Goal: Find specific page/section: Find specific page/section

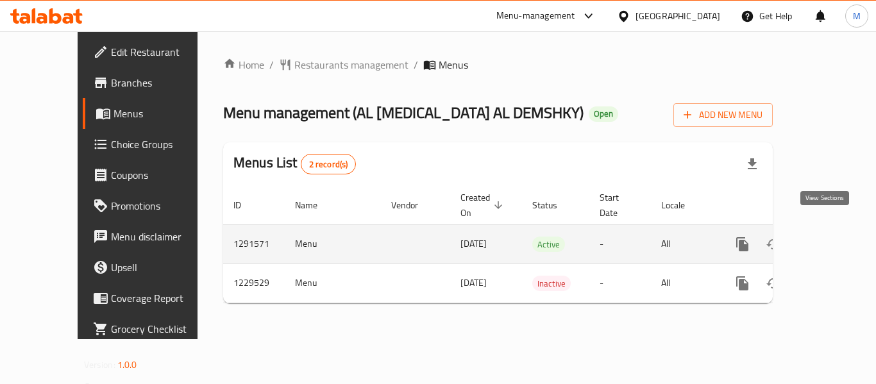
click at [832, 237] on icon "enhanced table" at bounding box center [834, 244] width 15 height 15
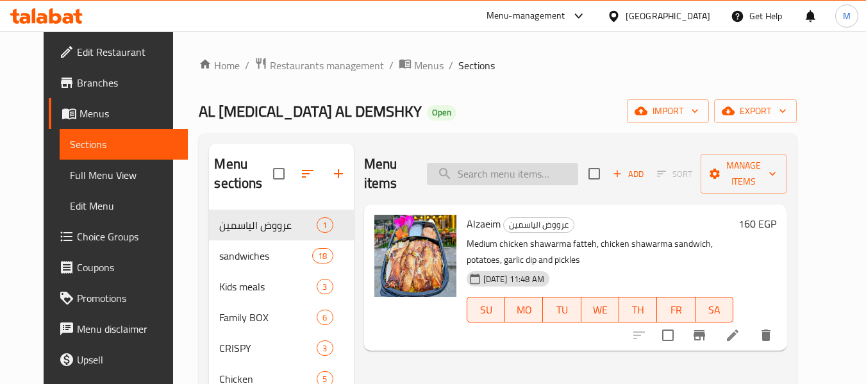
click at [546, 166] on input "search" at bounding box center [502, 174] width 151 height 22
paste input "الدويتو"
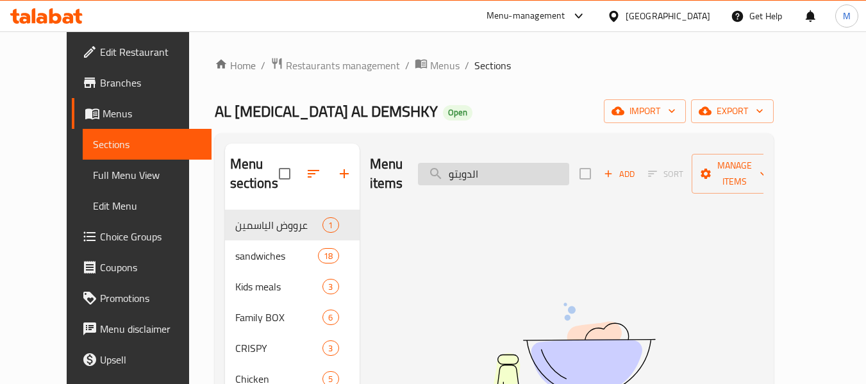
drag, startPoint x: 494, startPoint y: 164, endPoint x: 521, endPoint y: 163, distance: 26.9
click at [521, 163] on input "الدويتو" at bounding box center [493, 174] width 151 height 22
type input "دويتو"
click at [488, 172] on input "دويتو" at bounding box center [493, 174] width 151 height 22
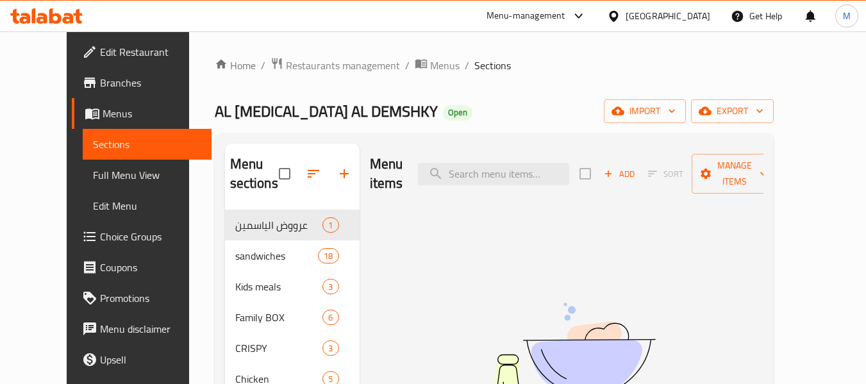
click at [503, 119] on div "AL YASMIN AL DEMSHKY Open import export" at bounding box center [494, 111] width 559 height 24
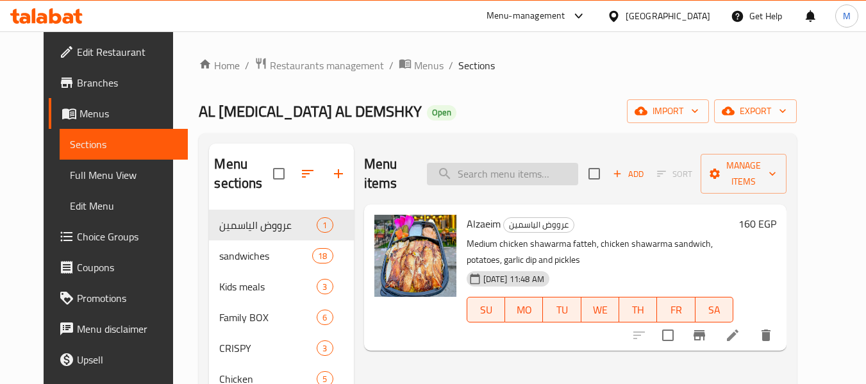
click at [477, 169] on input "search" at bounding box center [502, 174] width 151 height 22
paste input "طير انت"
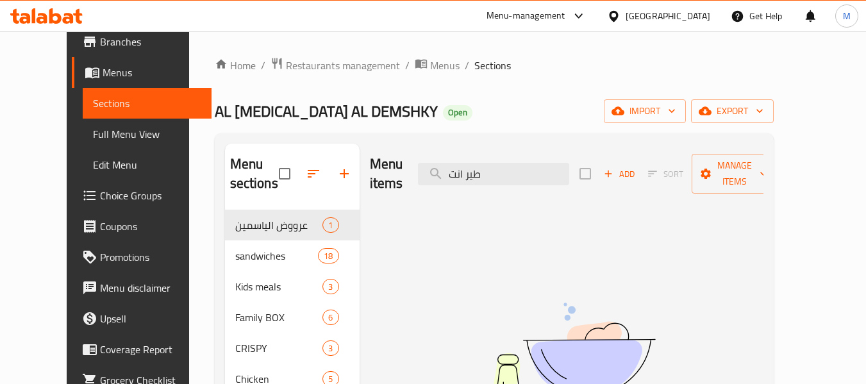
scroll to position [64, 0]
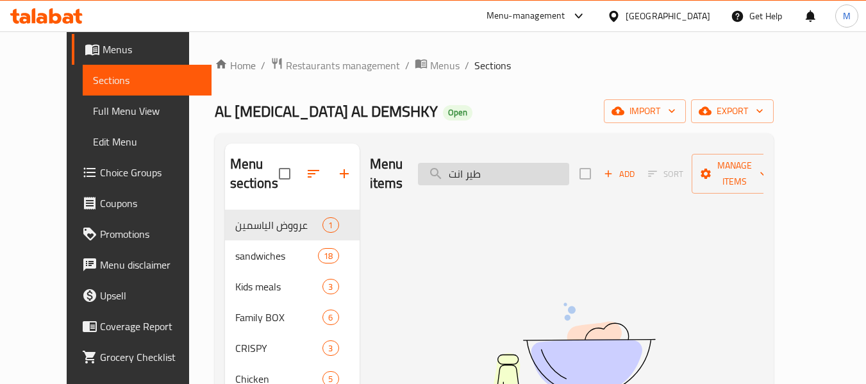
click at [489, 164] on input "طير انت" at bounding box center [493, 174] width 151 height 22
paste input "كس لارج"
click at [493, 163] on input "اكس لارج" at bounding box center [493, 174] width 151 height 22
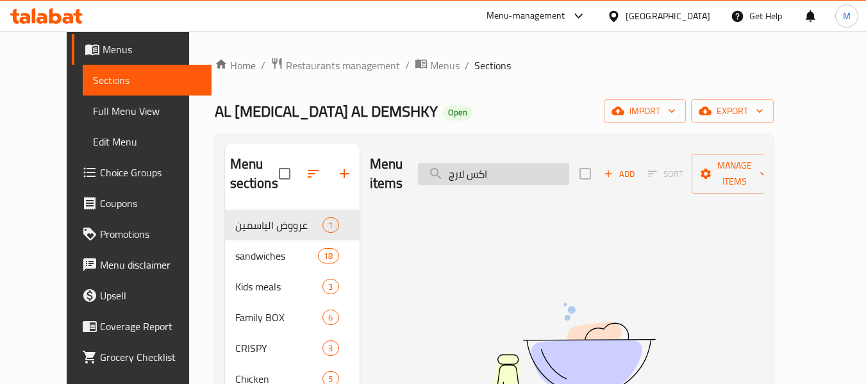
click at [493, 163] on input "اكس لارج" at bounding box center [493, 174] width 151 height 22
paste input "واحد من الناس"
click at [519, 165] on input "واحد من الناس" at bounding box center [493, 174] width 151 height 22
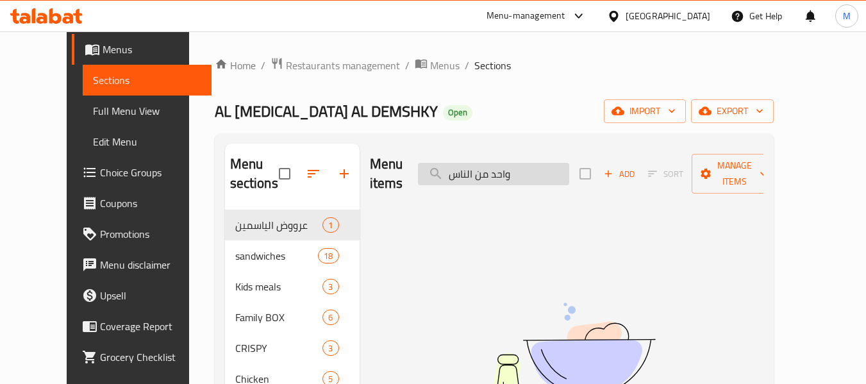
click at [519, 165] on input "واحد من الناس" at bounding box center [493, 174] width 151 height 22
paste input "ف ودوران"
type input "لف ودوران"
click at [502, 163] on input "لف ودوران" at bounding box center [493, 174] width 151 height 22
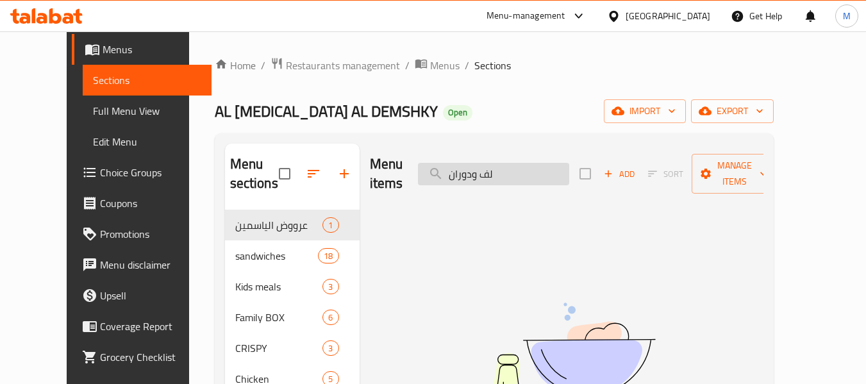
click at [502, 163] on input "لف ودوران" at bounding box center [493, 174] width 151 height 22
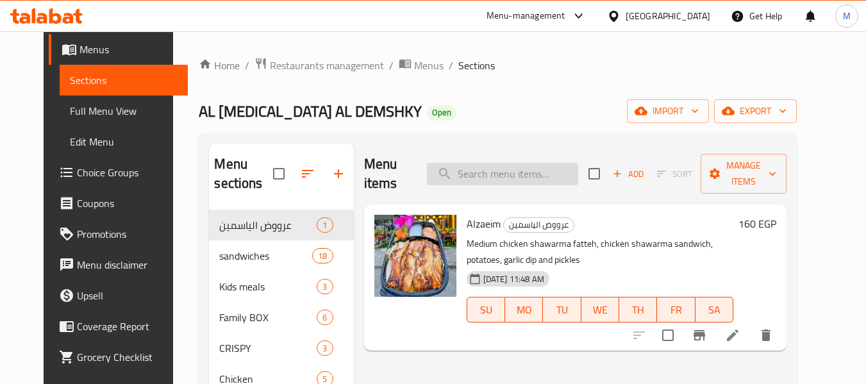
click at [548, 170] on input "search" at bounding box center [502, 174] width 151 height 22
paste input "شاورما فراخ"
type input "شاورما فراخ"
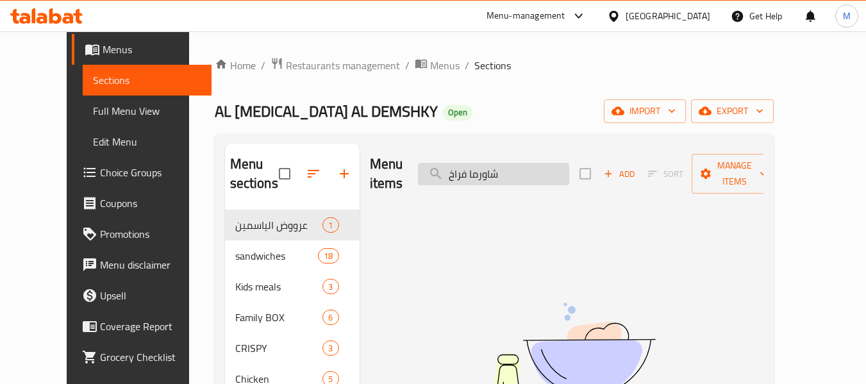
click at [478, 164] on input "شاورما فراخ" at bounding box center [493, 174] width 151 height 22
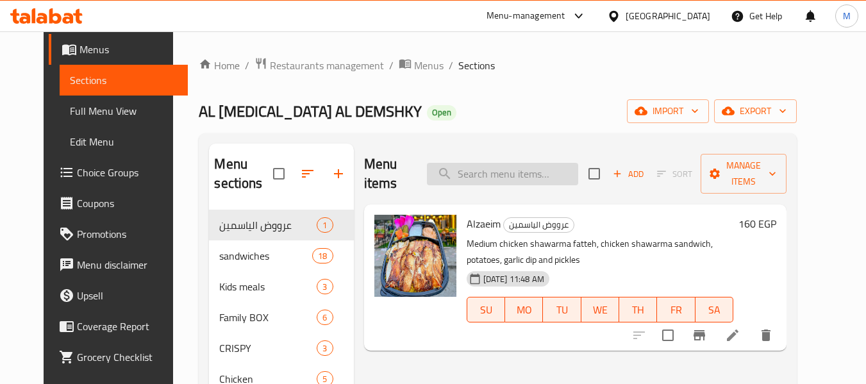
paste input "شاورما فراخ"
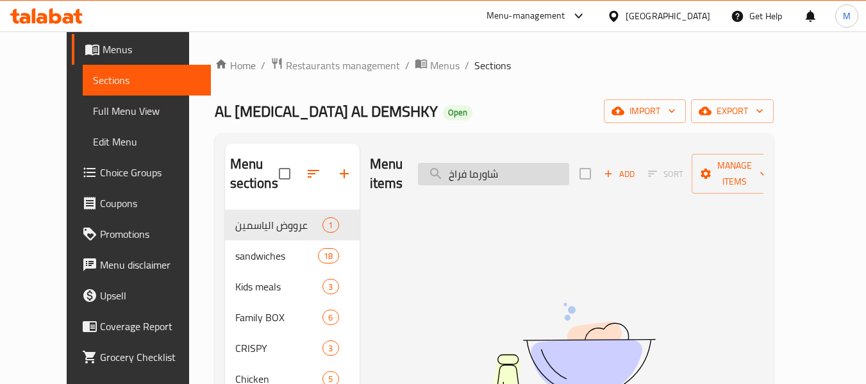
click at [482, 167] on input "شاورما فراخ" at bounding box center [493, 174] width 151 height 22
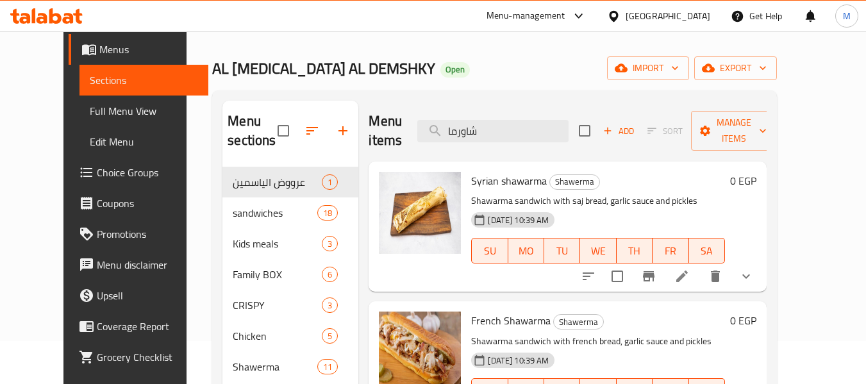
scroll to position [0, 0]
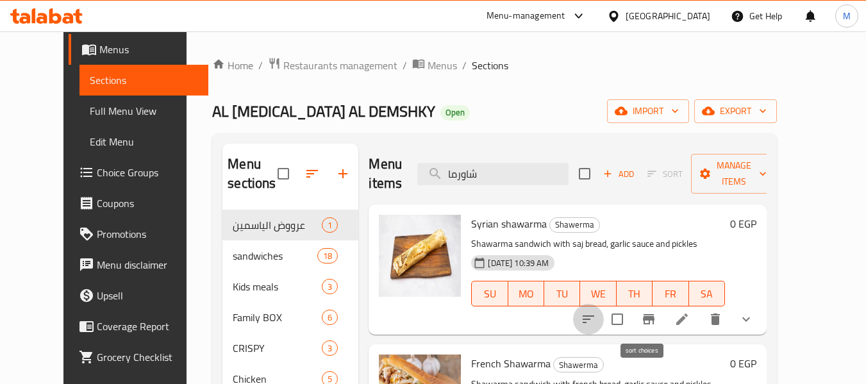
click at [595, 316] on icon "sort-choices" at bounding box center [589, 320] width 12 height 8
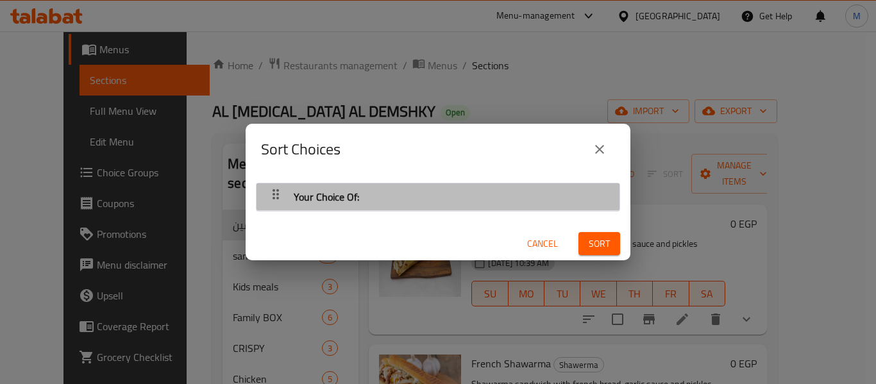
click at [459, 191] on div "Your Choice Of:" at bounding box center [438, 197] width 350 height 31
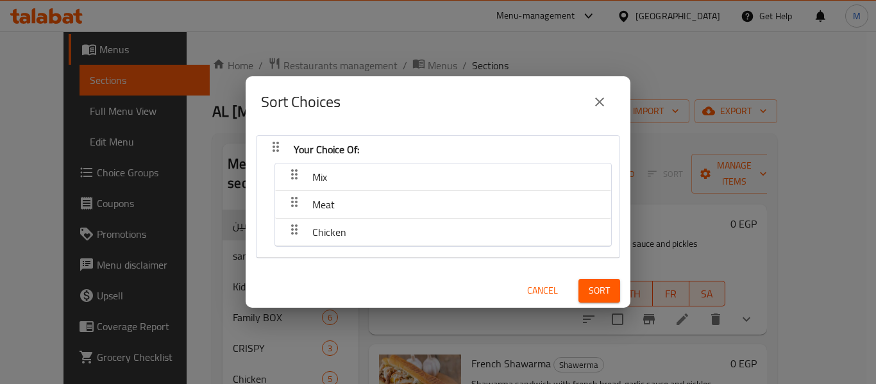
click at [600, 105] on icon "close" at bounding box center [599, 101] width 15 height 15
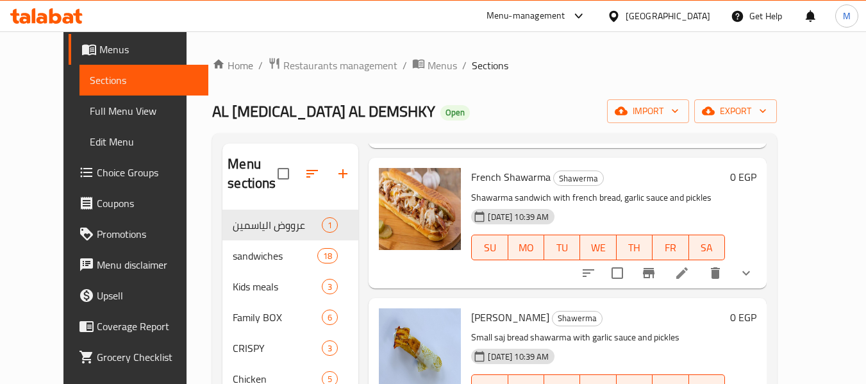
scroll to position [192, 0]
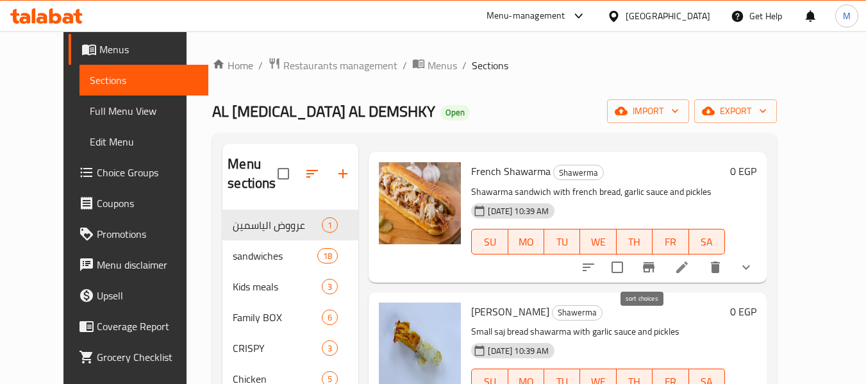
click at [596, 271] on icon "sort-choices" at bounding box center [588, 267] width 15 height 15
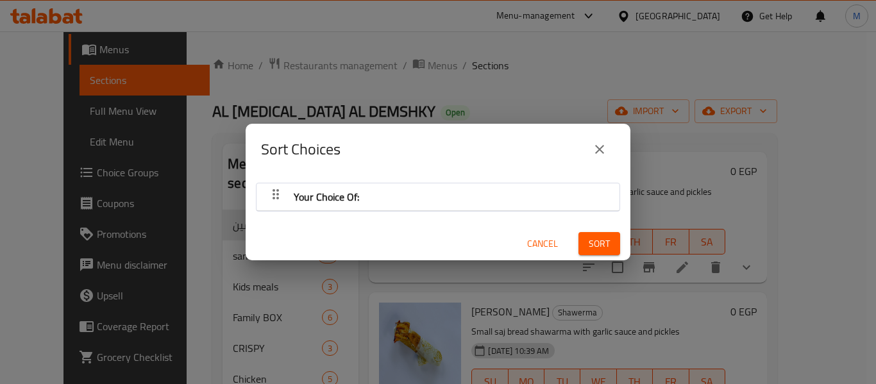
click at [335, 210] on div "Your Choice Of:" at bounding box center [327, 197] width 76 height 31
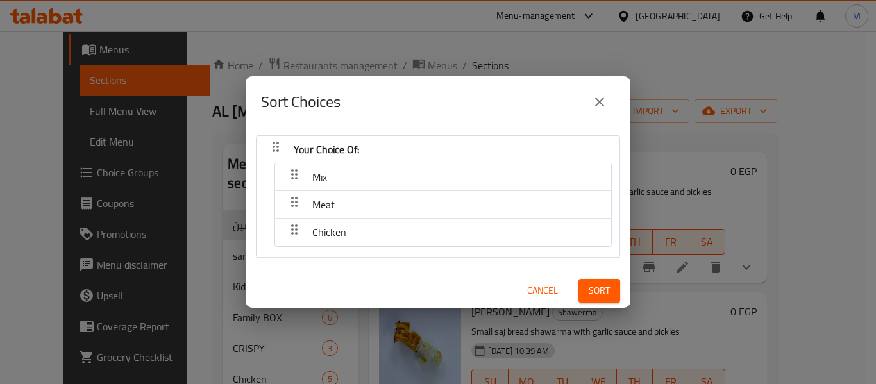
click at [604, 108] on icon "close" at bounding box center [599, 101] width 15 height 15
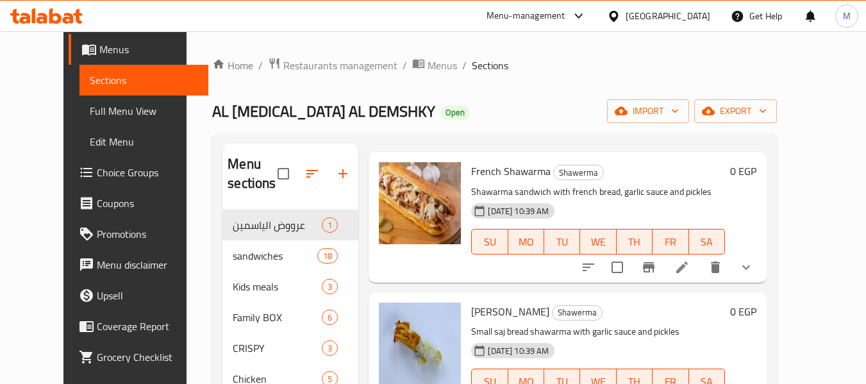
click at [564, 125] on div "Home / Restaurants management / Menus / Sections AL YASMIN AL DEMSHKY Open impo…" at bounding box center [494, 356] width 565 height 599
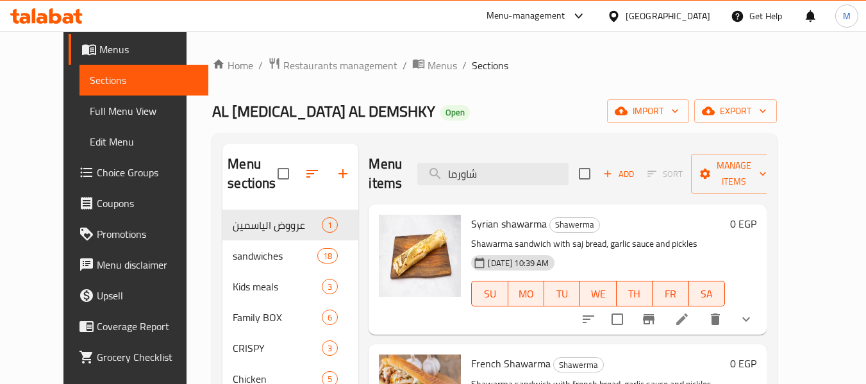
click at [504, 189] on div "Menu items شاورما Add Sort Manage items" at bounding box center [568, 174] width 398 height 61
click at [506, 183] on input "شاورما" at bounding box center [493, 174] width 151 height 22
paste input "منقوشة"
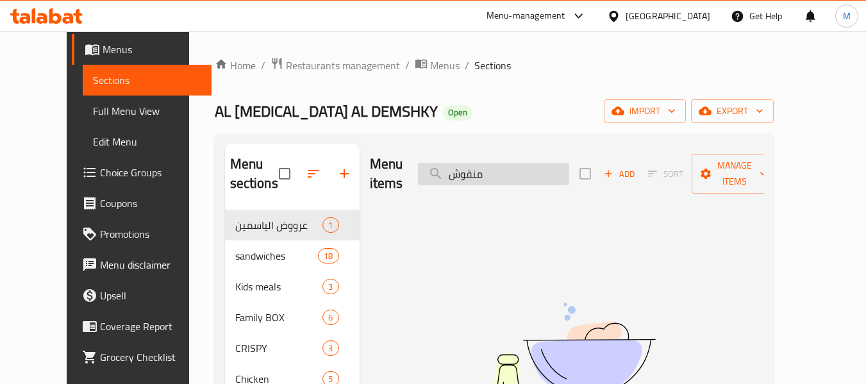
click at [498, 163] on input "منقوش" at bounding box center [493, 174] width 151 height 22
paste input "زعتر"
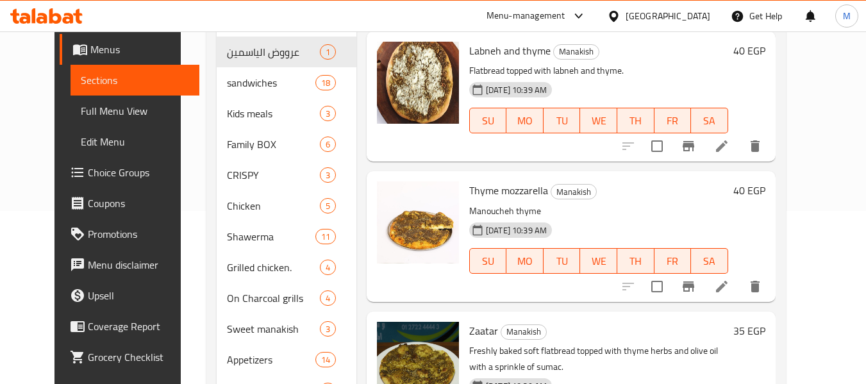
scroll to position [192, 0]
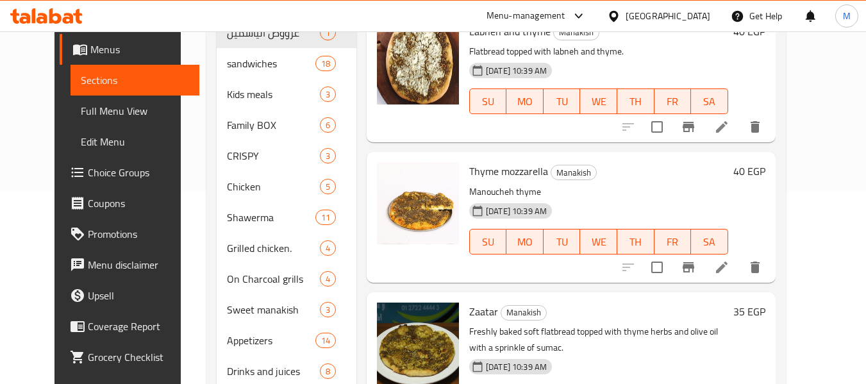
type input "زعتر"
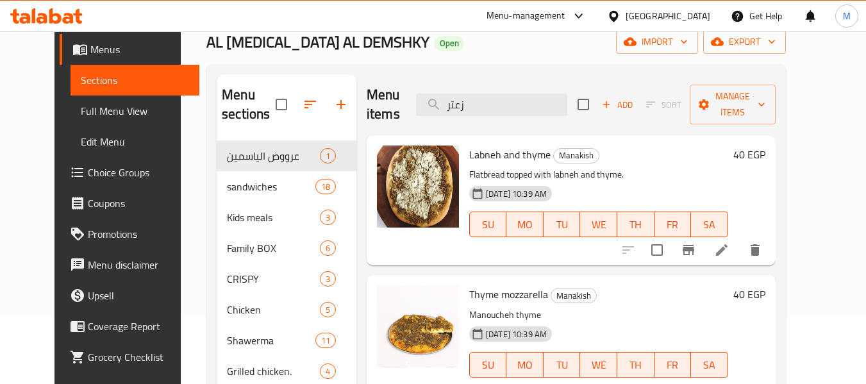
scroll to position [64, 0]
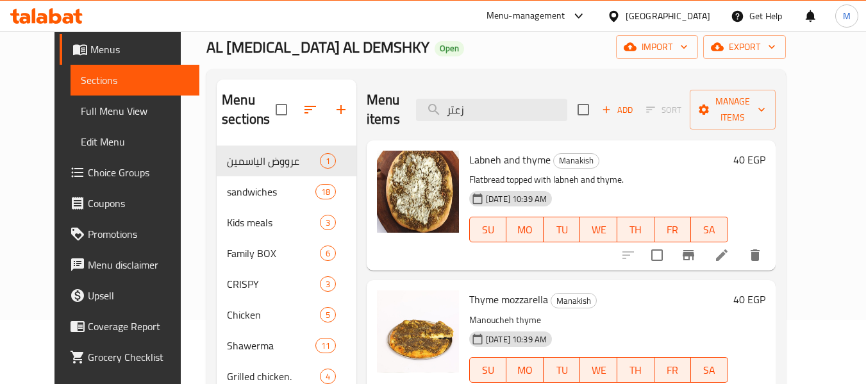
click at [396, 37] on div "AL YASMIN AL DEMSHKY Open import export" at bounding box center [497, 47] width 580 height 24
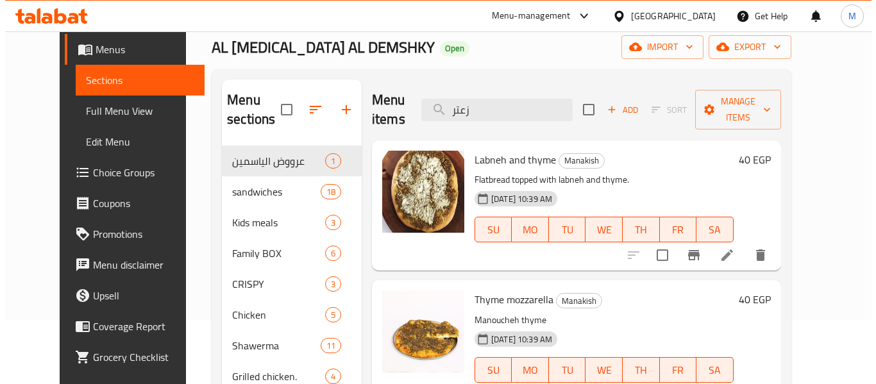
scroll to position [0, 0]
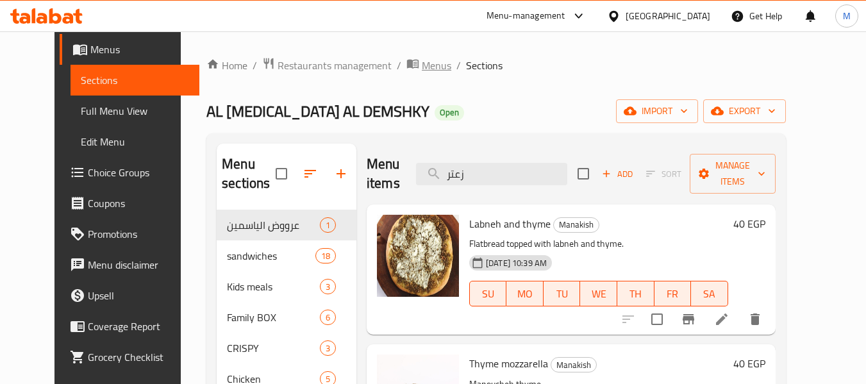
click at [407, 67] on span "breadcrumb" at bounding box center [414, 65] width 15 height 17
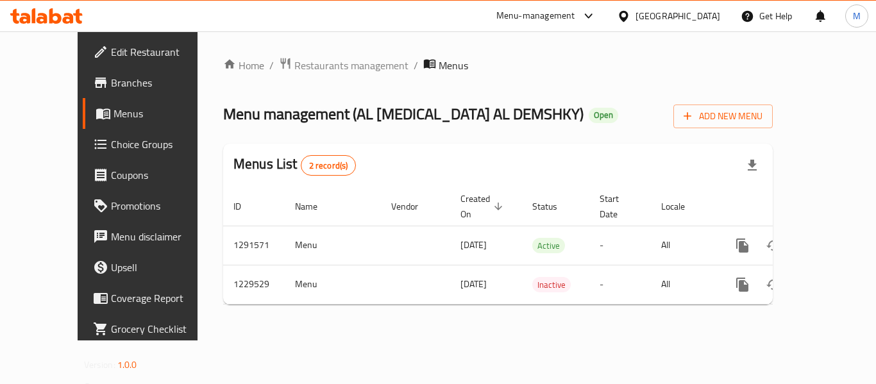
click at [111, 44] on span "Edit Restaurant" at bounding box center [162, 51] width 103 height 15
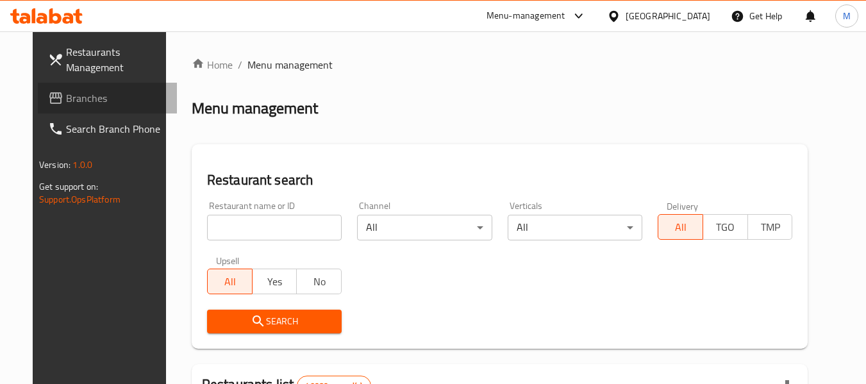
click at [66, 94] on span "Branches" at bounding box center [116, 97] width 101 height 15
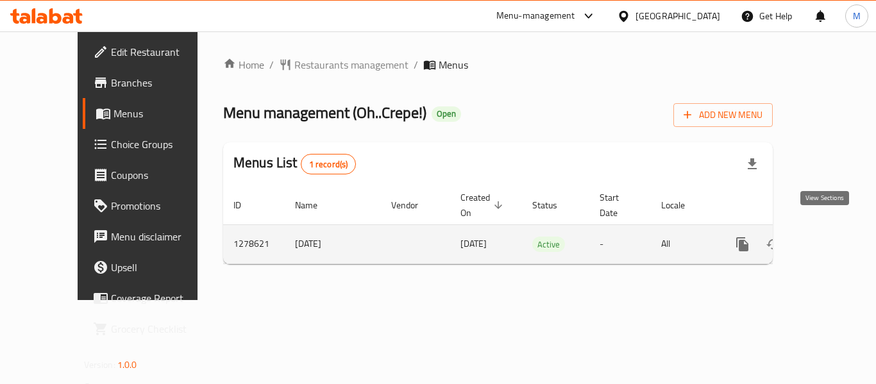
click at [827, 237] on icon "enhanced table" at bounding box center [834, 244] width 15 height 15
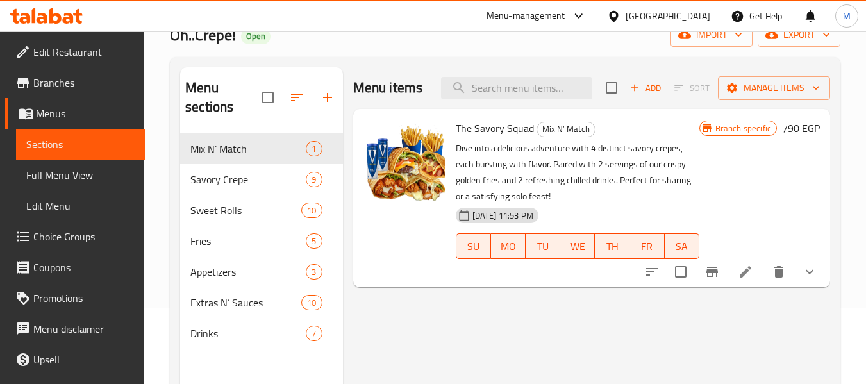
scroll to position [51, 0]
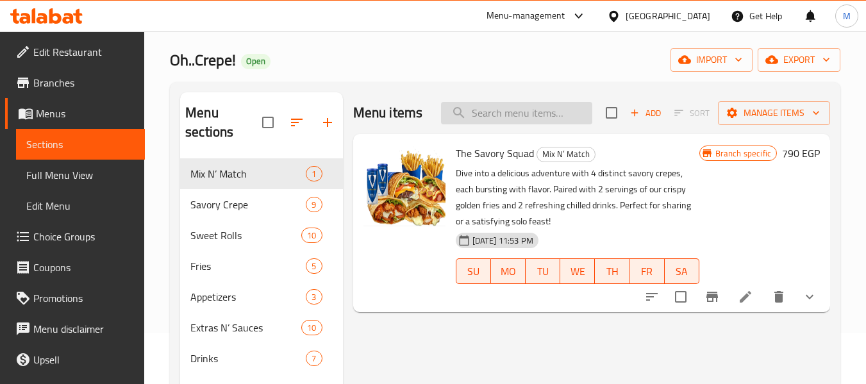
click at [511, 118] on input "search" at bounding box center [516, 113] width 151 height 22
paste input "692972"
type input "692972"
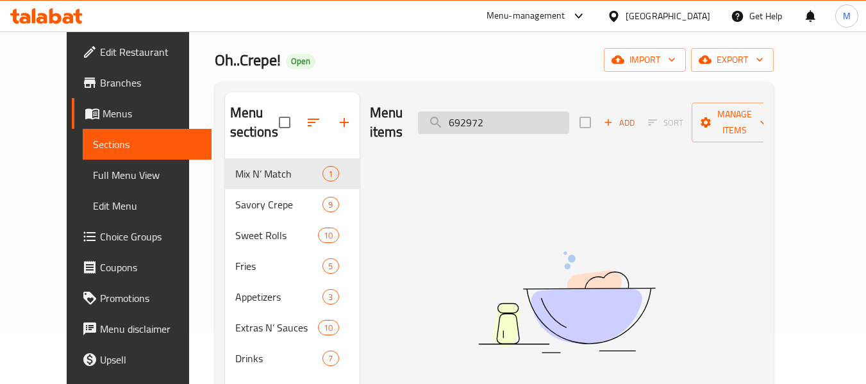
click at [490, 118] on input "692972" at bounding box center [493, 123] width 151 height 22
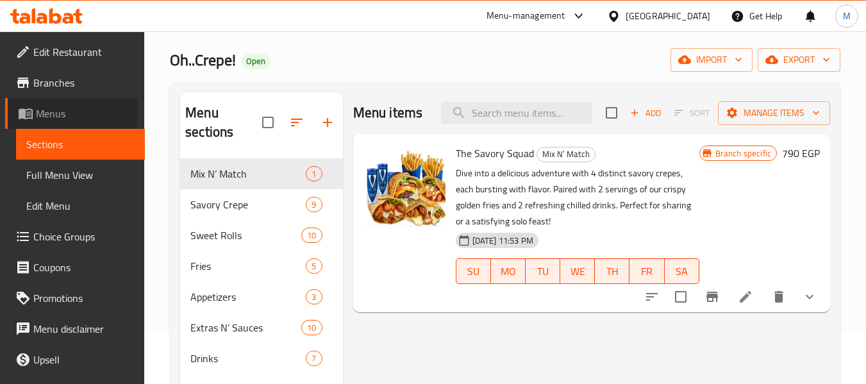
click at [42, 110] on span "Menus" at bounding box center [85, 113] width 99 height 15
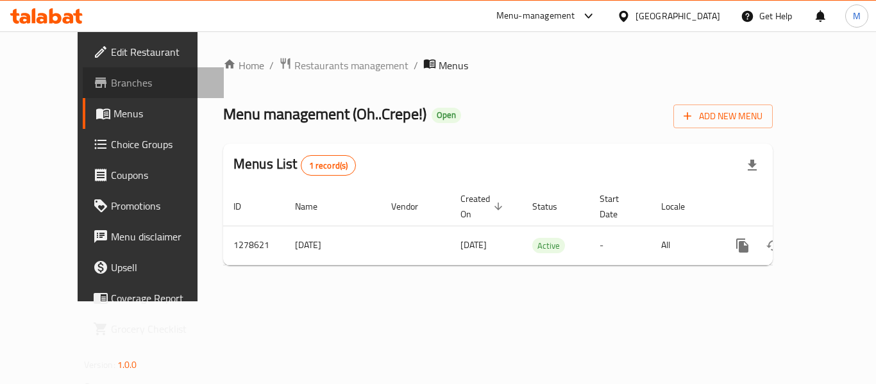
click at [111, 81] on span "Branches" at bounding box center [162, 82] width 103 height 15
